Goal: Information Seeking & Learning: Learn about a topic

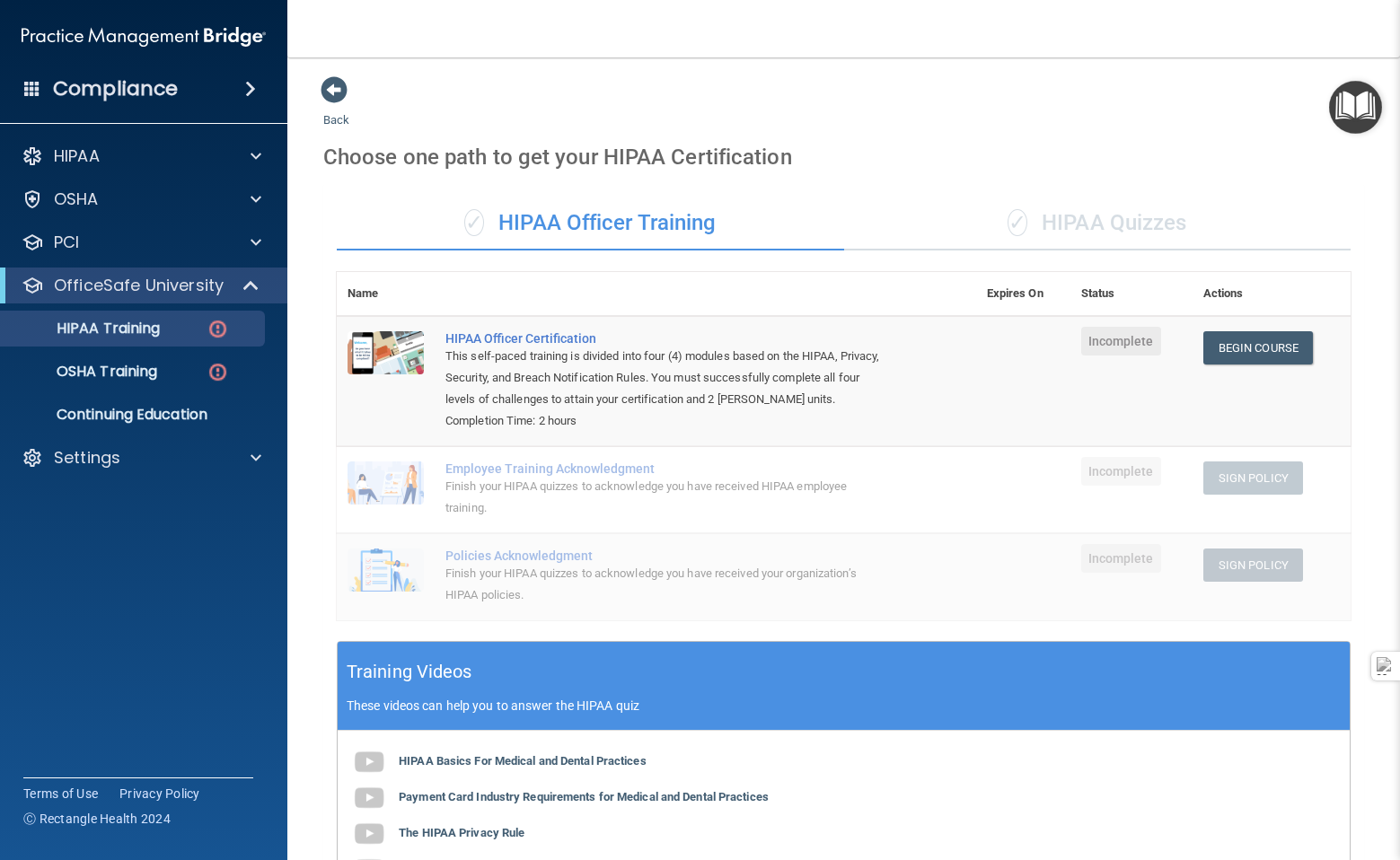
scroll to position [340, 0]
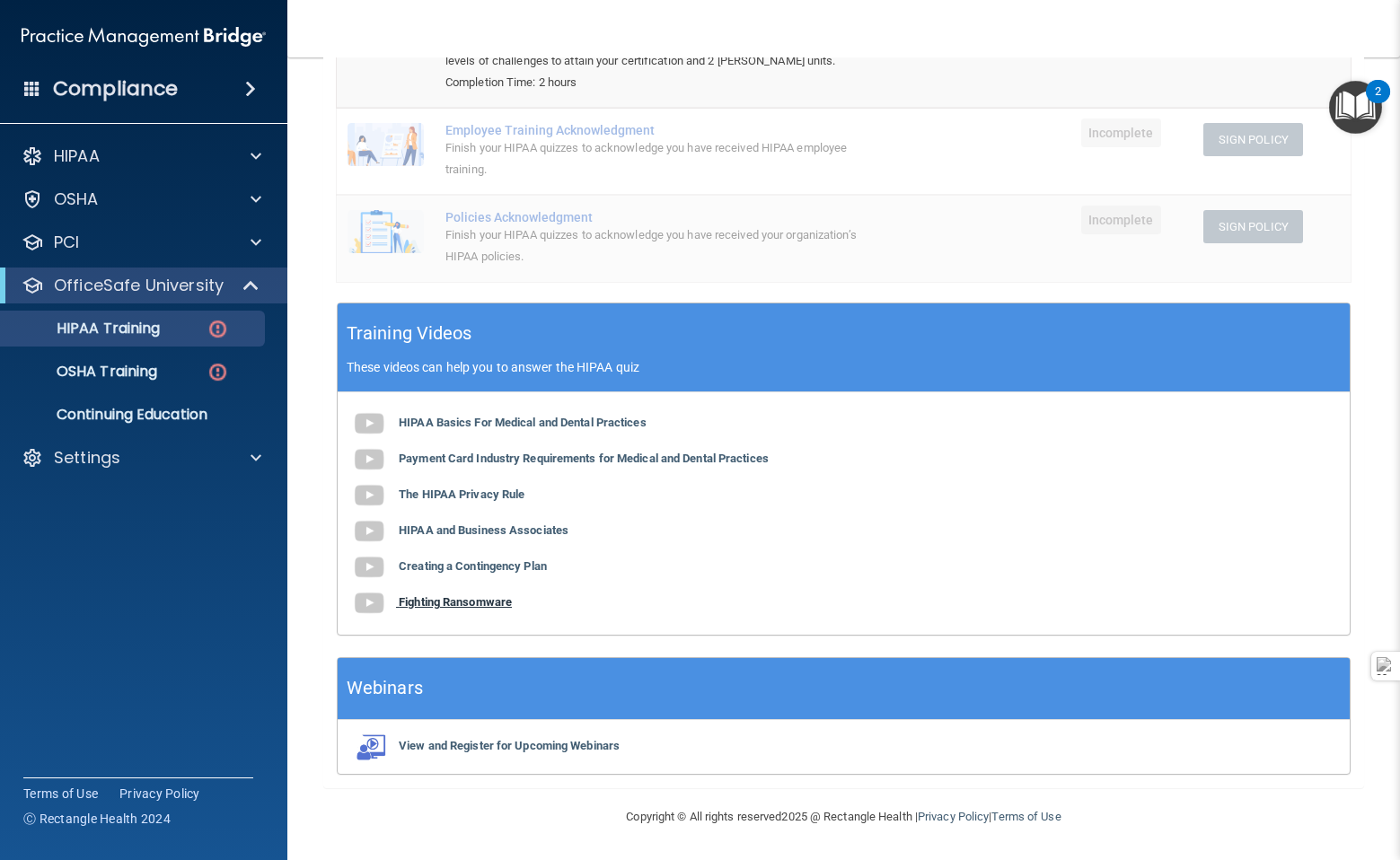
click at [459, 605] on b "Fighting Ransomware" at bounding box center [455, 601] width 113 height 13
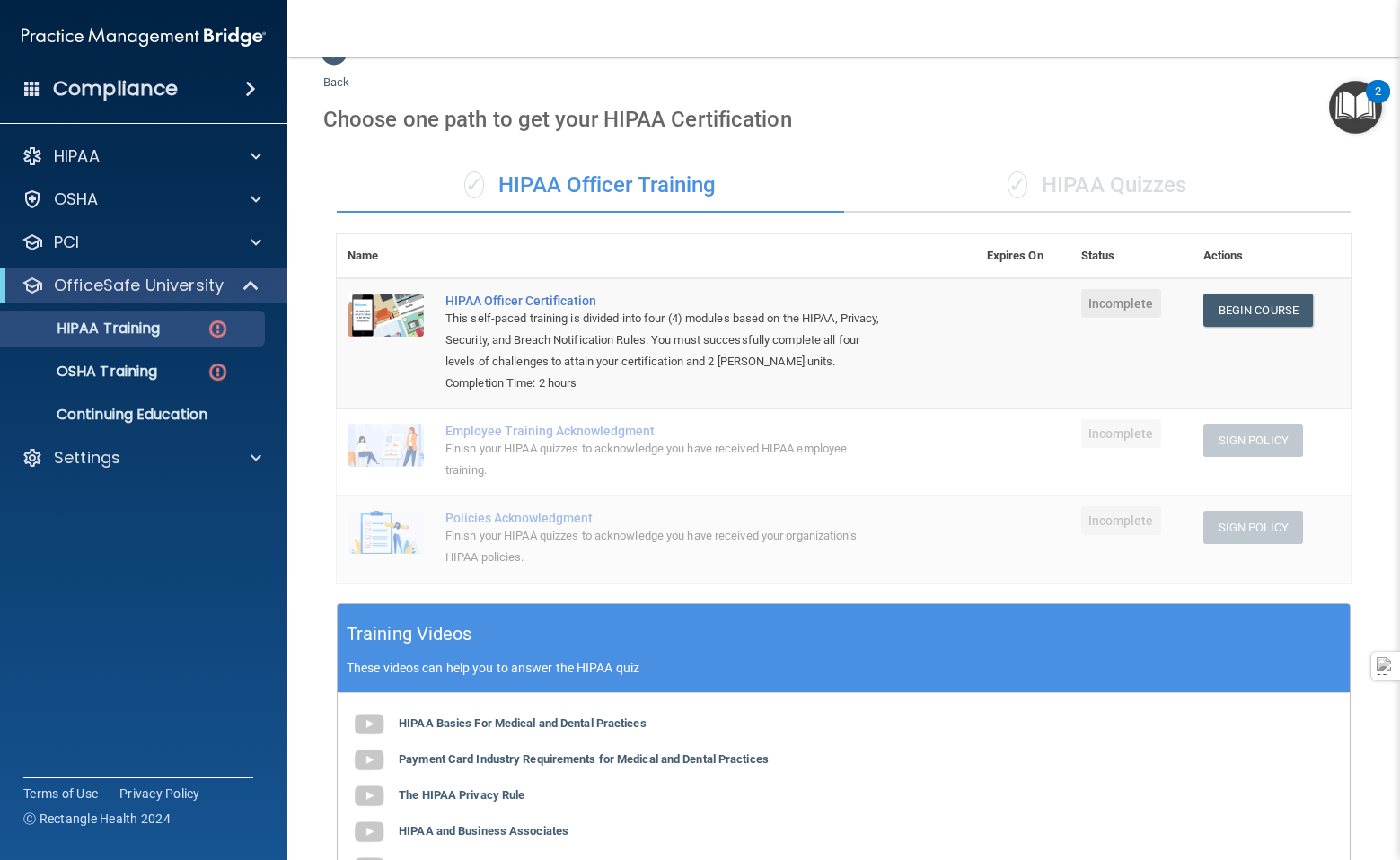
scroll to position [0, 0]
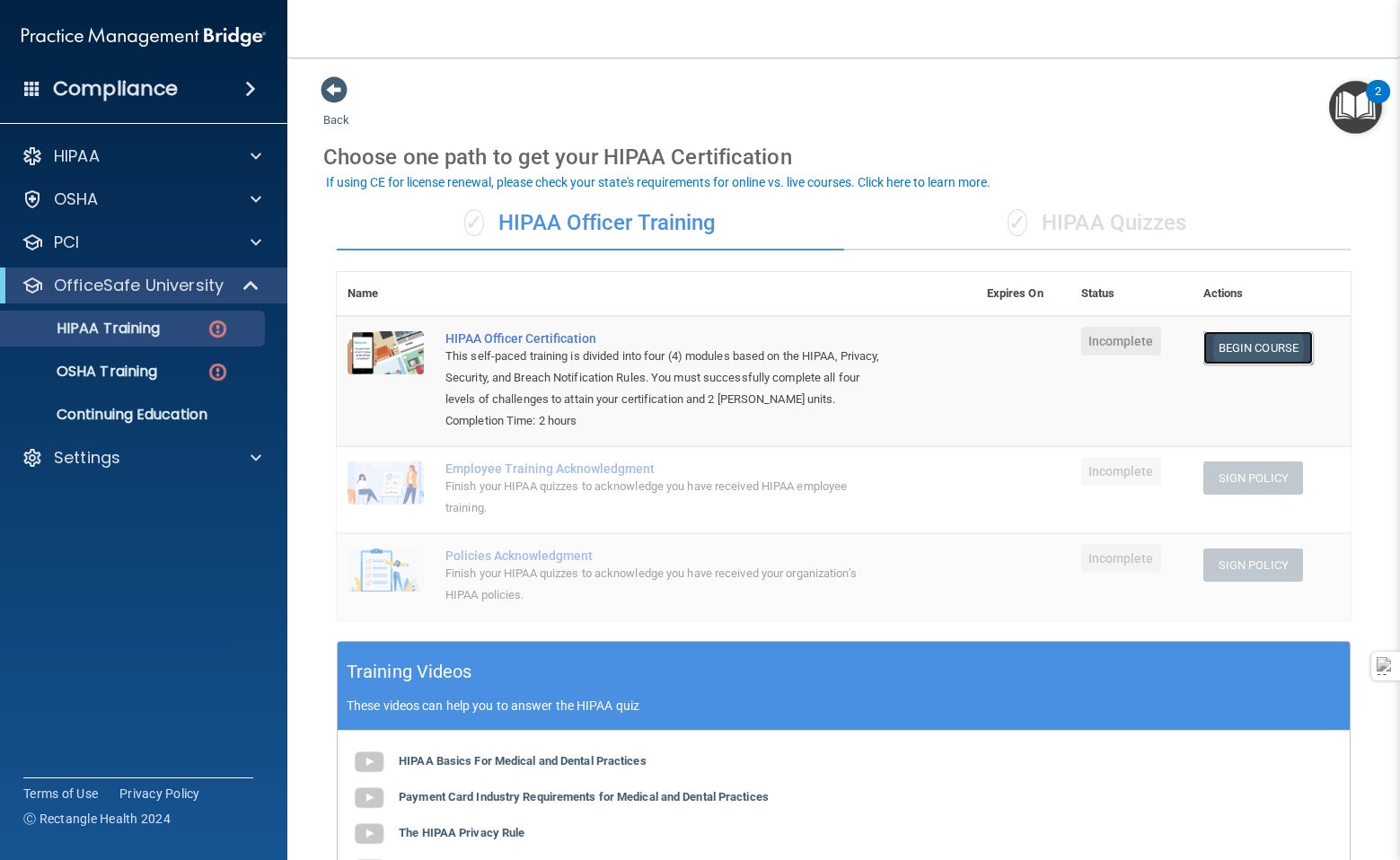
click at [1232, 347] on link "Begin Course" at bounding box center [1258, 347] width 110 height 33
